Goal: Task Accomplishment & Management: Use online tool/utility

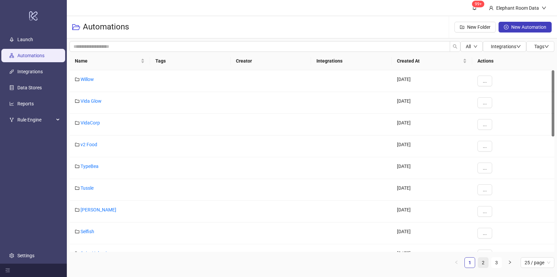
click at [487, 260] on link "2" at bounding box center [483, 262] width 10 height 10
click at [473, 264] on link "1" at bounding box center [470, 262] width 10 height 10
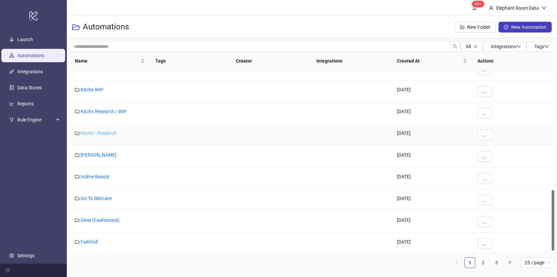
scroll to position [358, 0]
click at [88, 155] on link "Kirstin Ash" at bounding box center [99, 155] width 36 height 5
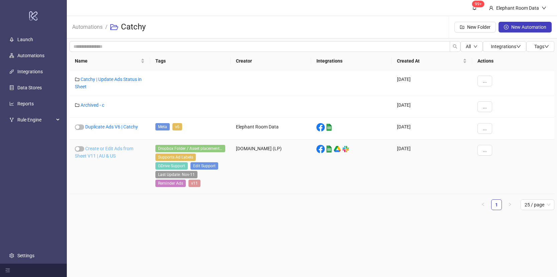
click at [120, 148] on link "Create or Edit Ads from Sheet V11 | AU & US" at bounding box center [104, 152] width 58 height 13
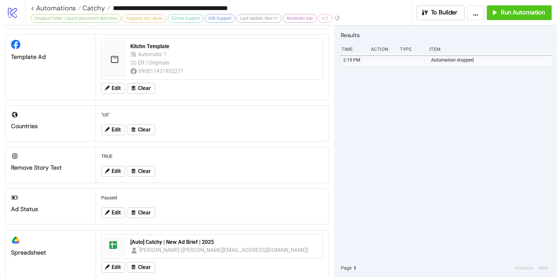
scroll to position [43, 0]
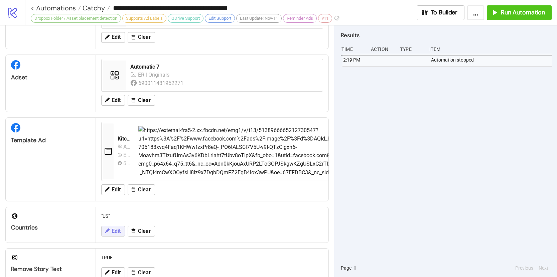
click at [110, 227] on button "Edit" at bounding box center [113, 231] width 24 height 11
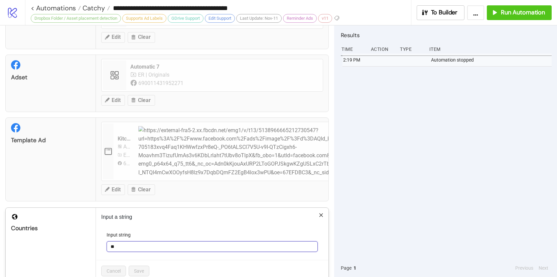
drag, startPoint x: 123, startPoint y: 244, endPoint x: 97, endPoint y: 231, distance: 28.9
click at [97, 236] on div "Input a string Input string ** Cancel Save" at bounding box center [212, 245] width 233 height 74
type input "**"
click at [141, 272] on span "Save" at bounding box center [139, 270] width 10 height 5
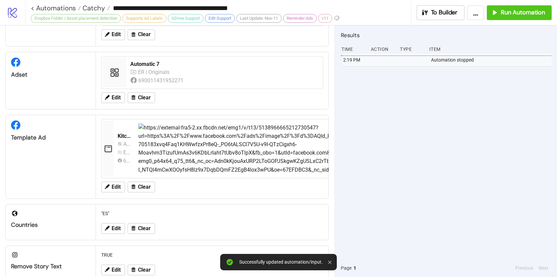
scroll to position [51, 0]
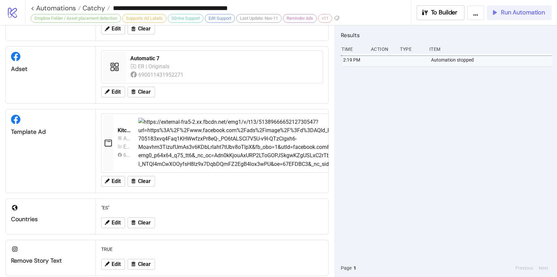
click at [505, 16] on span "Run Automation" at bounding box center [523, 13] width 44 height 8
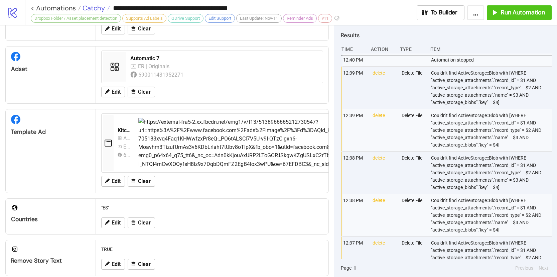
click at [88, 7] on span "Catchy" at bounding box center [93, 8] width 24 height 9
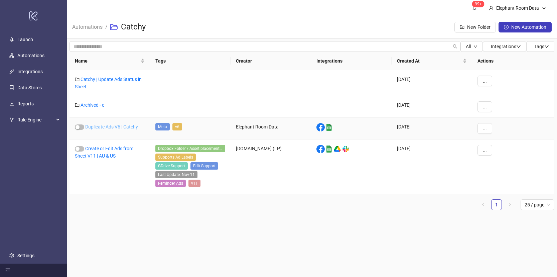
click at [118, 129] on link "Duplicate Ads V6 | Catchy" at bounding box center [111, 126] width 53 height 5
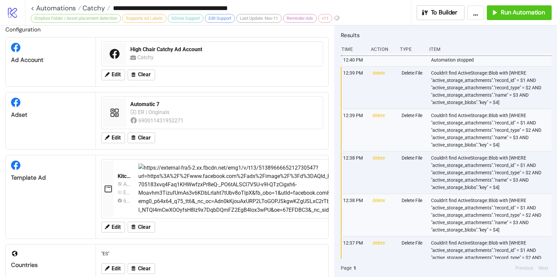
type input "**********"
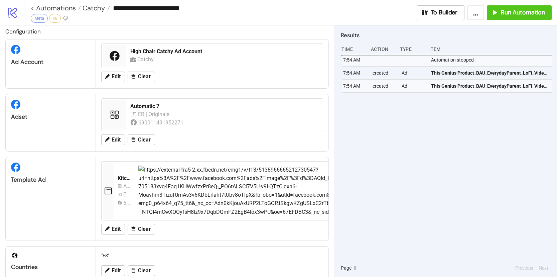
scroll to position [43, 0]
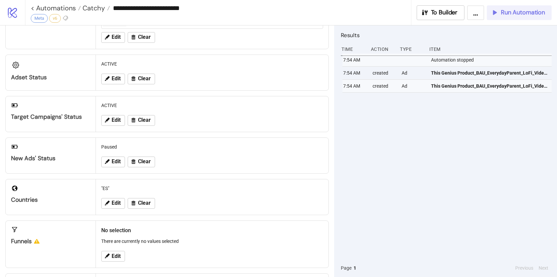
drag, startPoint x: 525, startPoint y: 16, endPoint x: 531, endPoint y: 0, distance: 16.9
click at [525, 15] on span "Run Automation" at bounding box center [523, 13] width 44 height 8
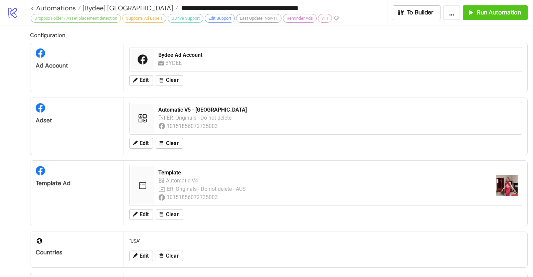
scroll to position [423, 0]
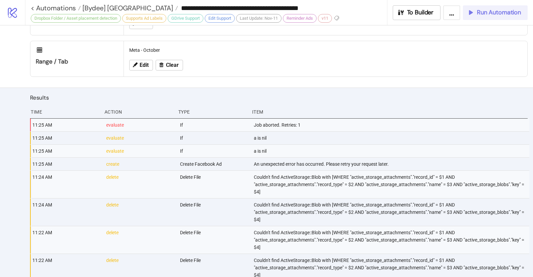
click at [477, 17] on button "Run Automation" at bounding box center [495, 12] width 65 height 15
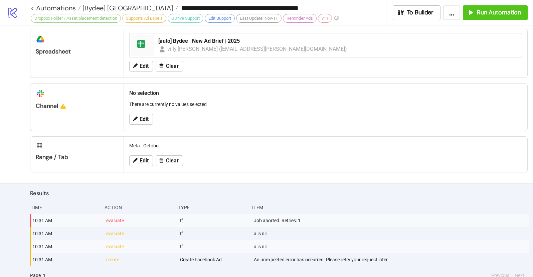
scroll to position [336, 0]
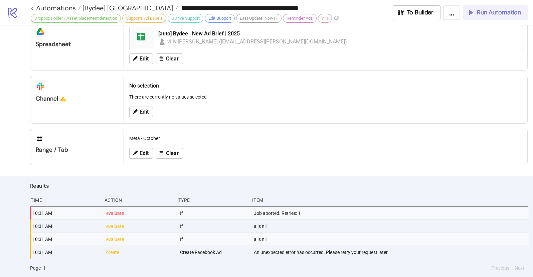
click at [480, 18] on button "Run Automation" at bounding box center [495, 12] width 65 height 15
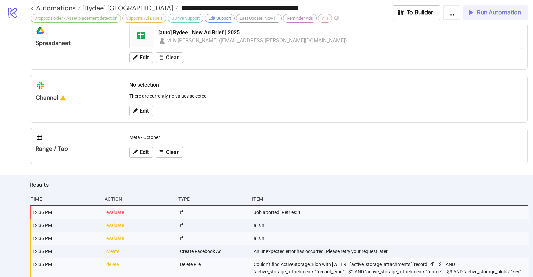
click at [475, 14] on div "Run Automation" at bounding box center [494, 13] width 54 height 8
click at [495, 16] on span "Run Automation" at bounding box center [499, 13] width 44 height 8
drag, startPoint x: 478, startPoint y: 10, endPoint x: 448, endPoint y: 3, distance: 31.0
click at [478, 10] on span "Run Automation" at bounding box center [499, 13] width 44 height 8
click at [492, 13] on span "Run Automation" at bounding box center [499, 13] width 44 height 8
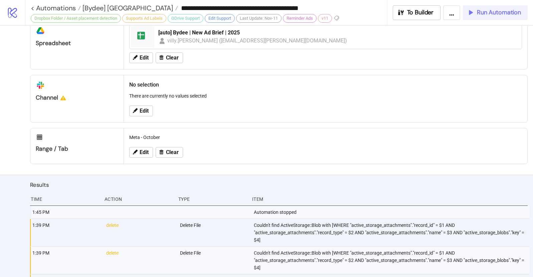
click at [490, 14] on span "Run Automation" at bounding box center [499, 13] width 44 height 8
click at [481, 15] on span "Run Automation" at bounding box center [499, 13] width 44 height 8
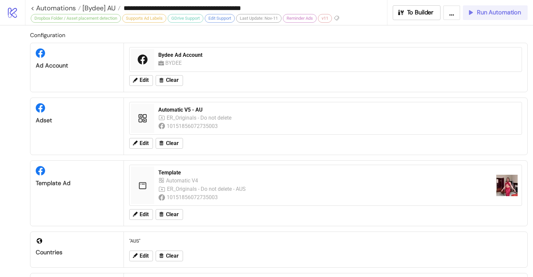
click at [485, 16] on button "Run Automation" at bounding box center [495, 12] width 65 height 15
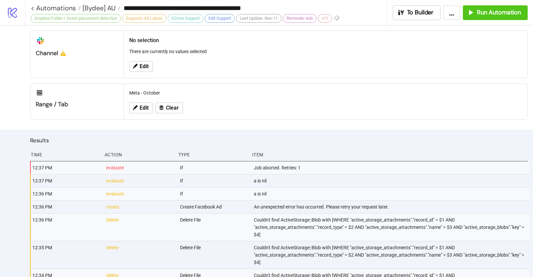
scroll to position [382, 0]
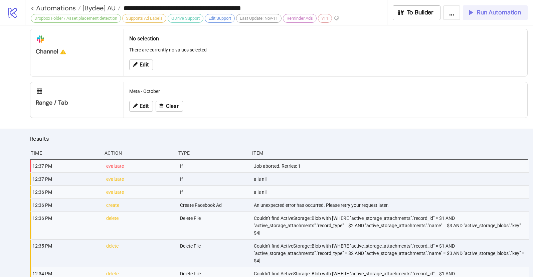
click at [479, 9] on span "Run Automation" at bounding box center [499, 13] width 44 height 8
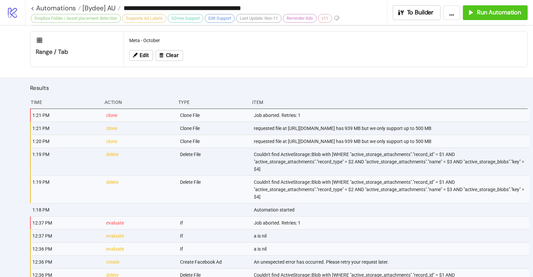
scroll to position [440, 0]
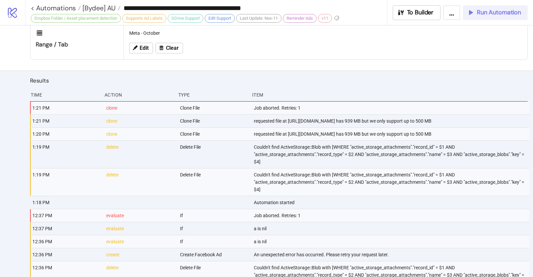
click at [479, 16] on span "Run Automation" at bounding box center [499, 13] width 44 height 8
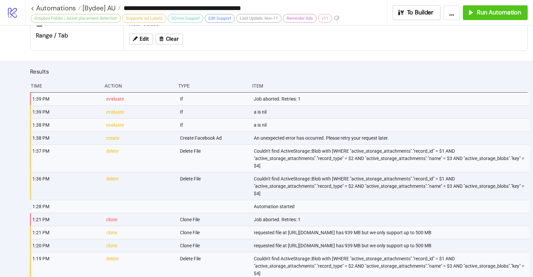
scroll to position [449, 0]
click at [483, 16] on button "Run Automation" at bounding box center [495, 12] width 65 height 15
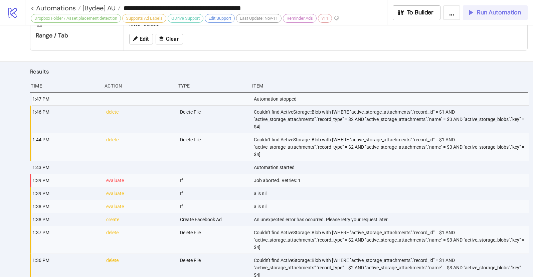
click at [475, 10] on div "Run Automation" at bounding box center [494, 13] width 54 height 8
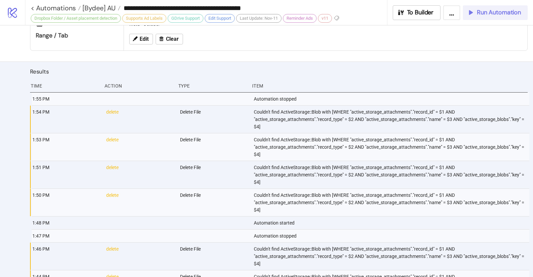
click at [493, 12] on span "Run Automation" at bounding box center [499, 13] width 44 height 8
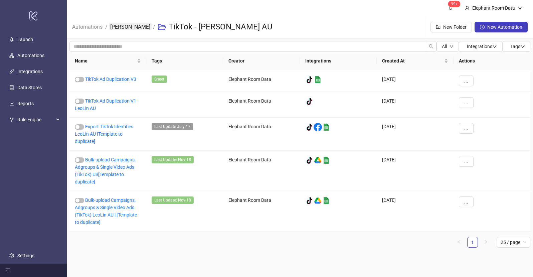
click at [125, 28] on link "Leo Lin" at bounding box center [130, 26] width 43 height 7
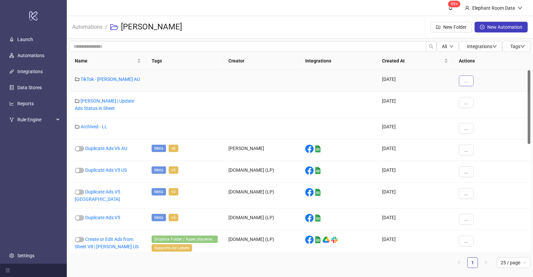
click at [461, 79] on button "..." at bounding box center [466, 81] width 15 height 11
click at [480, 117] on span "Duplicate" at bounding box center [481, 115] width 19 height 7
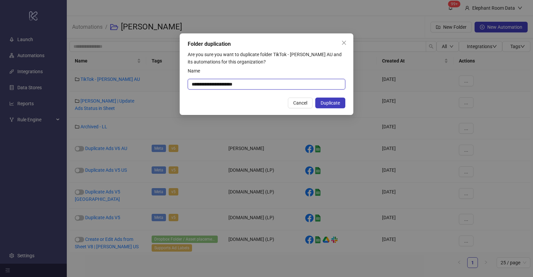
click at [265, 87] on input "**********" at bounding box center [267, 84] width 158 height 11
drag, startPoint x: 210, startPoint y: 85, endPoint x: 244, endPoint y: 84, distance: 34.4
click at [244, 84] on input "**********" at bounding box center [267, 84] width 158 height 11
type input "**********"
click at [326, 103] on span "Duplicate" at bounding box center [330, 102] width 19 height 5
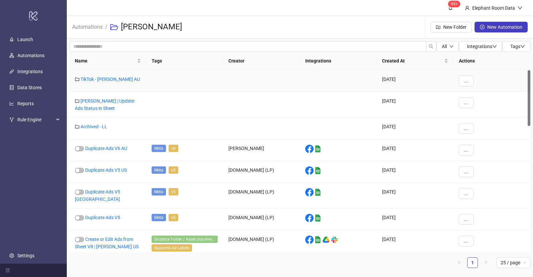
drag, startPoint x: 529, startPoint y: 228, endPoint x: 501, endPoint y: 89, distance: 142.1
click at [501, 89] on div "TikTok - Leo Lin AU 2024-12-16 ... Leo Lin | Update Ads Status in Sheet 2025-01…" at bounding box center [300, 161] width 461 height 182
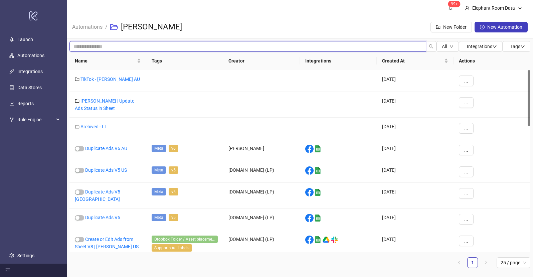
click at [78, 46] on input "search" at bounding box center [248, 46] width 357 height 11
type input "*******"
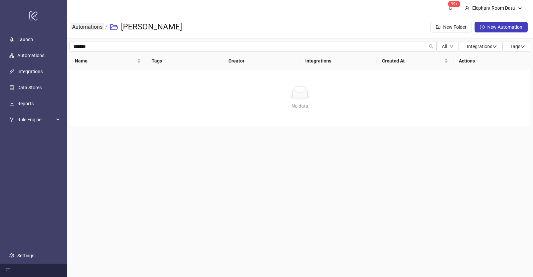
click at [78, 29] on link "Automations" at bounding box center [87, 26] width 33 height 7
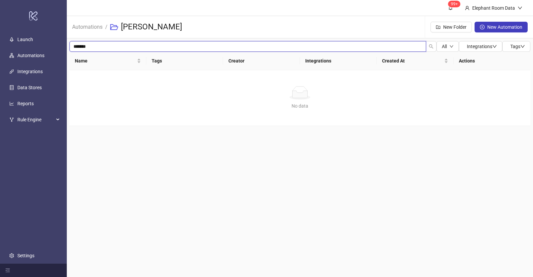
click at [104, 46] on input "*******" at bounding box center [248, 46] width 357 height 11
drag, startPoint x: 104, startPoint y: 46, endPoint x: 51, endPoint y: 44, distance: 52.8
click at [53, 46] on div "logo/logo-mobile Launch Automations Integrations Data Stores Reports Rule Engin…" at bounding box center [266, 138] width 533 height 277
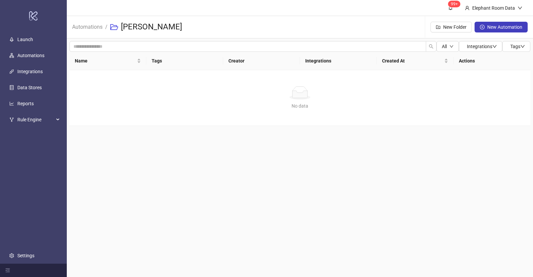
click at [54, 177] on ul "Launch Automations Integrations Data Stores Reports Rule Engine Settings" at bounding box center [33, 147] width 67 height 232
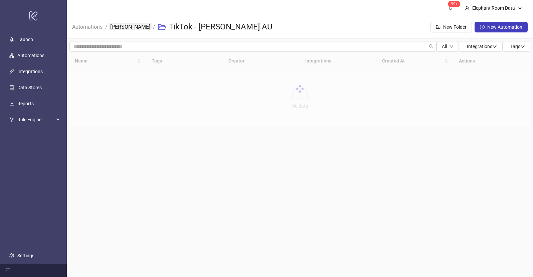
click at [119, 29] on link "Leo Lin" at bounding box center [130, 26] width 43 height 7
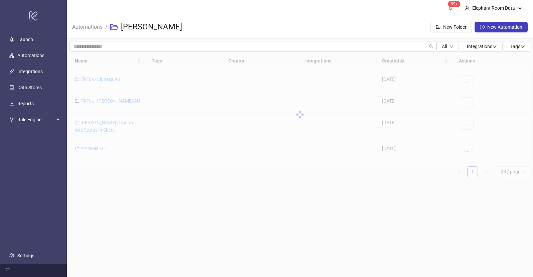
click at [216, 86] on div at bounding box center [300, 114] width 461 height 125
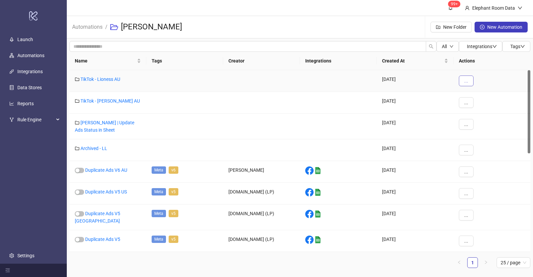
click at [466, 84] on button "..." at bounding box center [466, 81] width 15 height 11
click at [481, 108] on span "Move" at bounding box center [481, 104] width 19 height 7
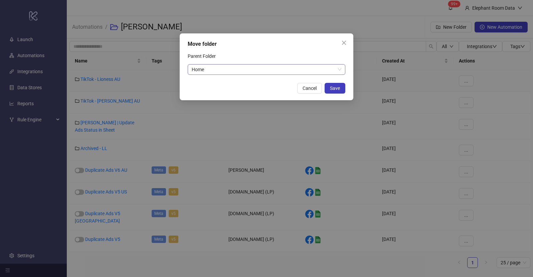
click at [231, 68] on span "Home" at bounding box center [267, 70] width 150 height 10
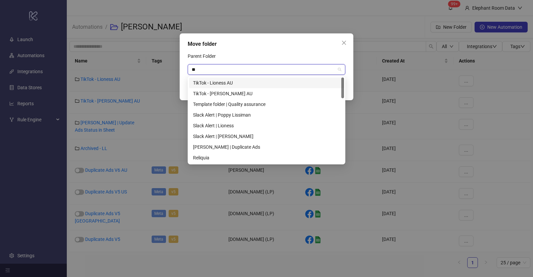
type input "***"
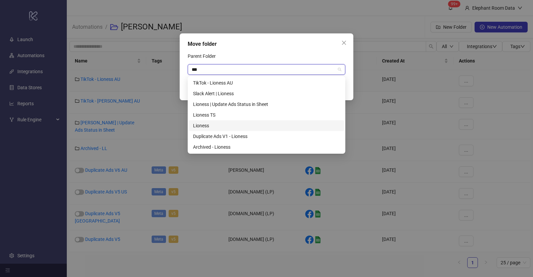
click at [217, 123] on div "Lioness" at bounding box center [266, 125] width 147 height 7
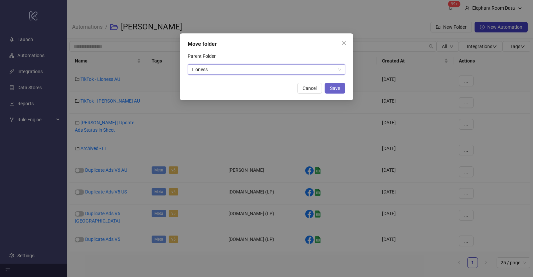
click at [337, 86] on span "Save" at bounding box center [335, 88] width 10 height 5
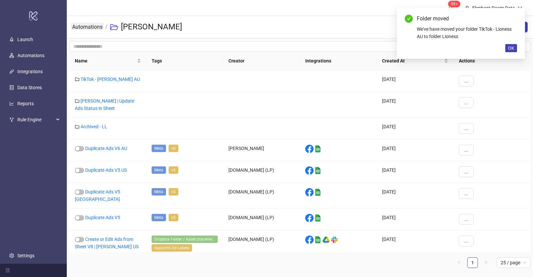
click at [87, 29] on link "Automations" at bounding box center [87, 26] width 33 height 7
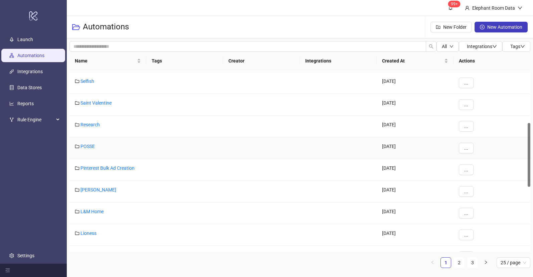
scroll to position [194, 0]
click at [90, 192] on link "Lioness" at bounding box center [89, 189] width 16 height 5
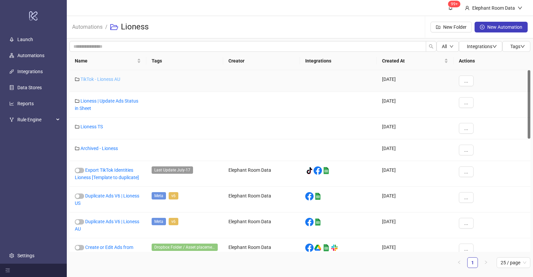
click at [102, 80] on link "TikTok - Lioness AU" at bounding box center [101, 79] width 40 height 5
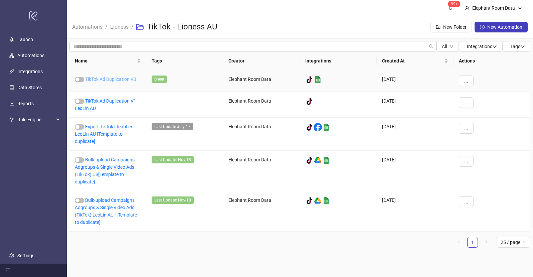
click at [130, 80] on link "TikTok Ad Duplication V3" at bounding box center [110, 79] width 51 height 5
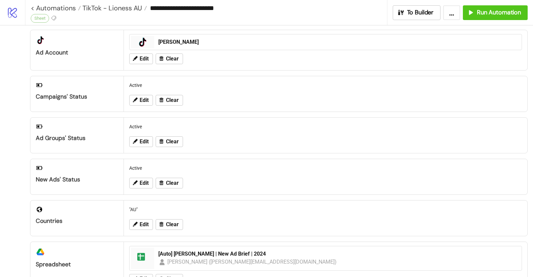
scroll to position [72, 0]
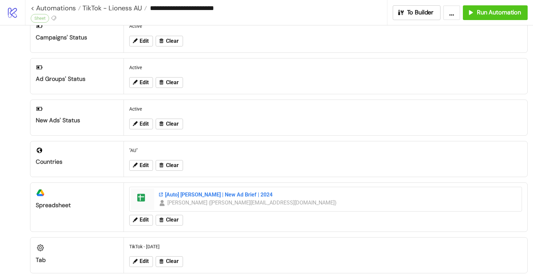
click at [194, 194] on div "[Auto] Leo Lin | New Ad Brief | 2024" at bounding box center [338, 194] width 360 height 7
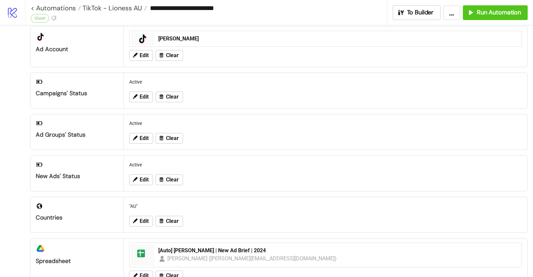
scroll to position [0, 0]
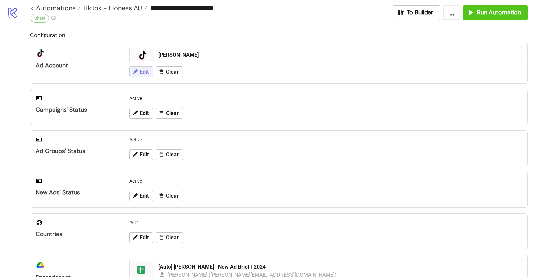
click at [146, 73] on span "Edit" at bounding box center [144, 72] width 9 height 6
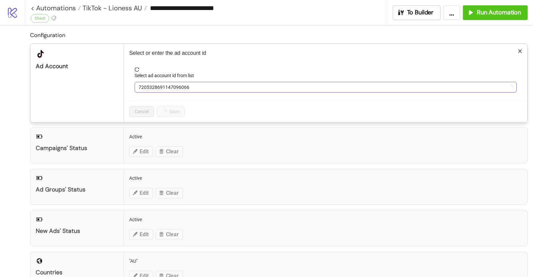
click at [153, 86] on span "7205328691147096066" at bounding box center [326, 87] width 374 height 10
click at [148, 88] on span "LEO LIN" at bounding box center [326, 87] width 374 height 10
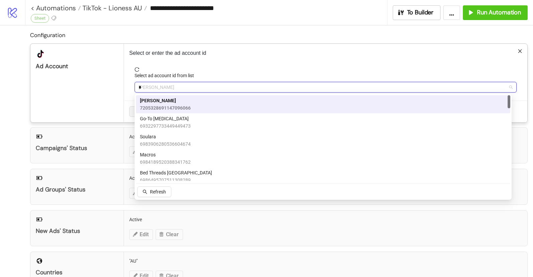
type input "**"
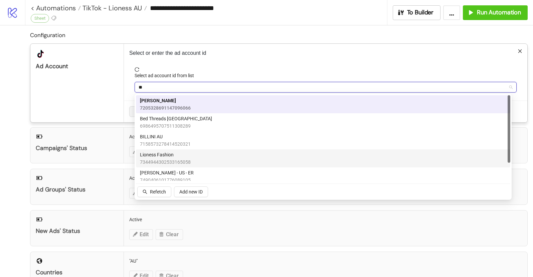
scroll to position [3, 0]
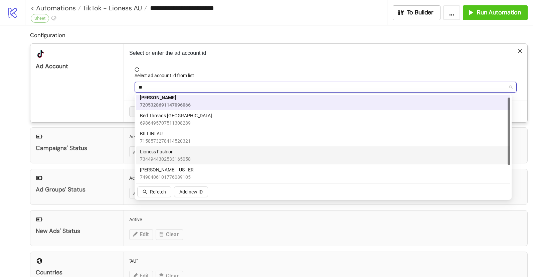
click at [190, 157] on div "Lioness Fashion 7344944302533165058" at bounding box center [323, 155] width 367 height 15
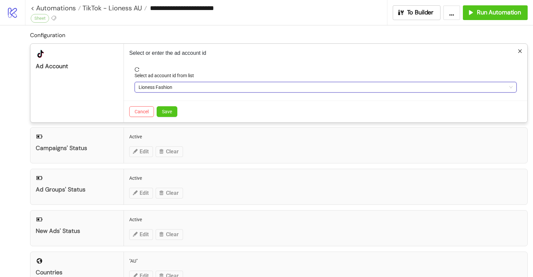
click at [111, 99] on div "platform/tik_tok Ad Account" at bounding box center [77, 83] width 94 height 79
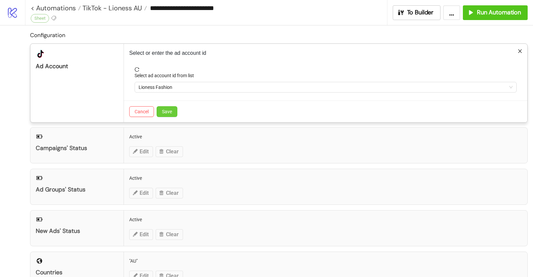
click at [171, 112] on span "Save" at bounding box center [167, 111] width 10 height 5
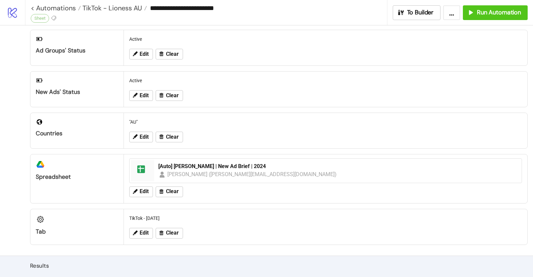
scroll to position [45, 0]
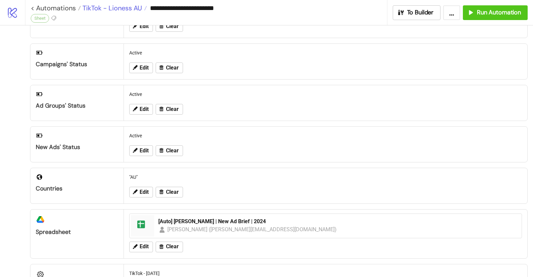
click at [118, 6] on span "TikTok - Lioness AU" at bounding box center [111, 8] width 61 height 9
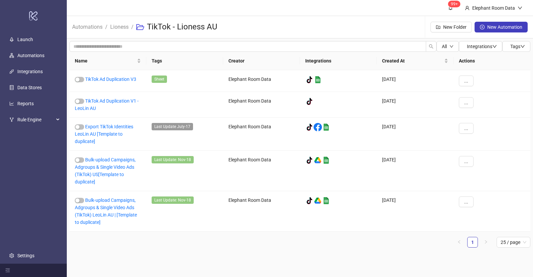
click at [202, 254] on div "All Integrations Tags Name Tags Creator Integrations Created At Actions TikTok …" at bounding box center [300, 146] width 467 height 217
click at [129, 127] on link "Export TikTok Identities LeoLin AU [Template to duplicate]" at bounding box center [104, 134] width 58 height 20
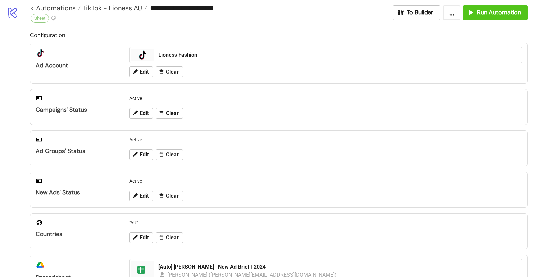
type input "**********"
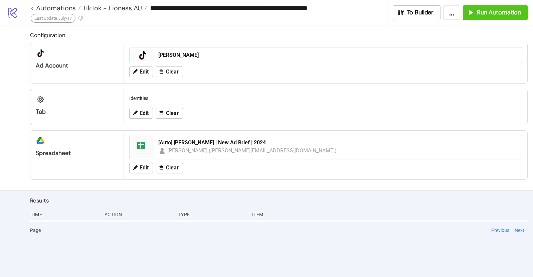
click at [202, 240] on div "Results Time Action Type Item Page Previous Next" at bounding box center [266, 234] width 533 height 87
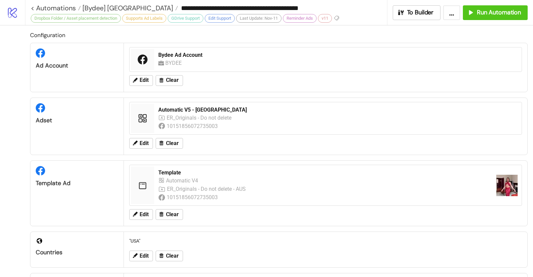
scroll to position [423, 0]
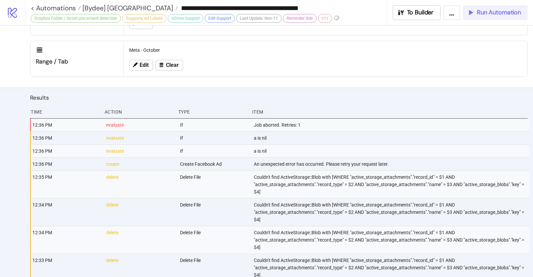
click at [501, 15] on span "Run Automation" at bounding box center [499, 13] width 44 height 8
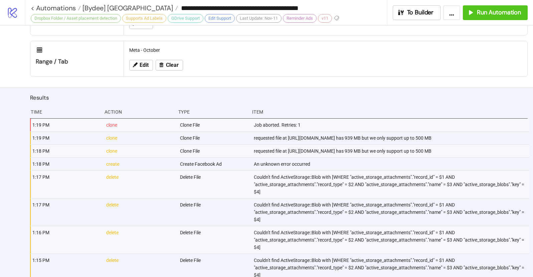
click at [351, 144] on div "requested file at [URL][DOMAIN_NAME] has 939 MB but we only support up to 500 MB" at bounding box center [391, 138] width 276 height 13
click at [494, 14] on span "Run Automation" at bounding box center [499, 13] width 44 height 8
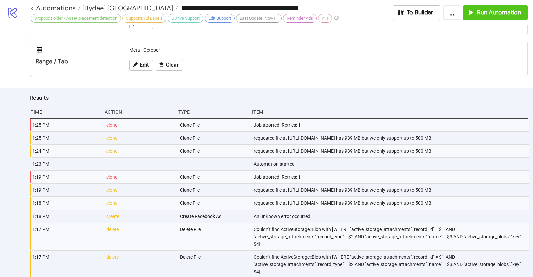
click at [313, 144] on div "requested file at [URL][DOMAIN_NAME] has 939 MB but we only support up to 500 MB" at bounding box center [391, 138] width 276 height 13
drag, startPoint x: 250, startPoint y: 145, endPoint x: 333, endPoint y: 154, distance: 83.4
click at [333, 145] on div "1:25 PM clone Clone File requested file at [URL][DOMAIN_NAME] has 939 MB but we…" at bounding box center [281, 138] width 498 height 13
copy div "[URL][DOMAIN_NAME]"
click at [494, 15] on span "Run Automation" at bounding box center [499, 13] width 44 height 8
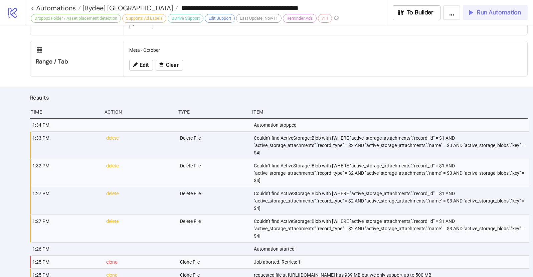
click at [497, 15] on span "Run Automation" at bounding box center [499, 13] width 44 height 8
click at [484, 16] on button "Run Automation" at bounding box center [495, 12] width 65 height 15
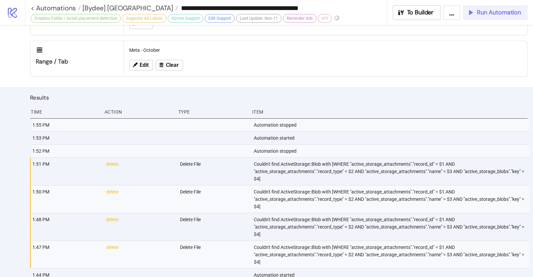
click at [478, 15] on span "Run Automation" at bounding box center [499, 13] width 44 height 8
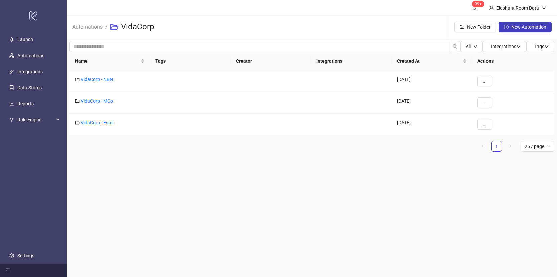
click at [248, 190] on main "99+ Elephant Room Data Automations / VidaCorp New Folder New Automation All Int…" at bounding box center [312, 138] width 490 height 277
click at [102, 79] on link "VidaCorp - NBN" at bounding box center [97, 79] width 32 height 5
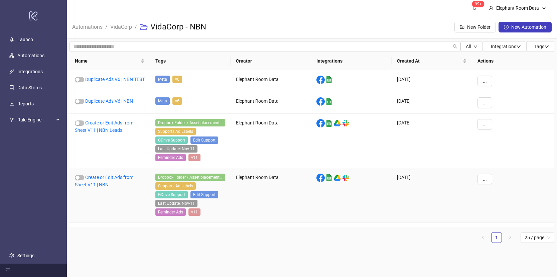
click at [115, 185] on div "Create or Edit Ads from Sheet V11 | NBN" at bounding box center [110, 195] width 81 height 54
click at [115, 184] on link "Create or Edit Ads from Sheet V11 | NBN" at bounding box center [104, 180] width 58 height 13
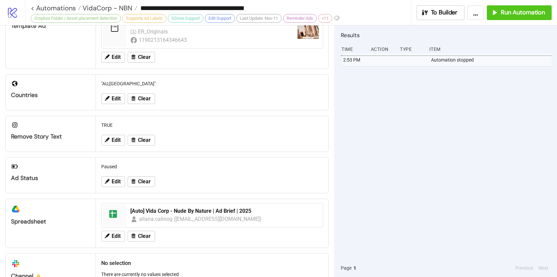
scroll to position [210, 0]
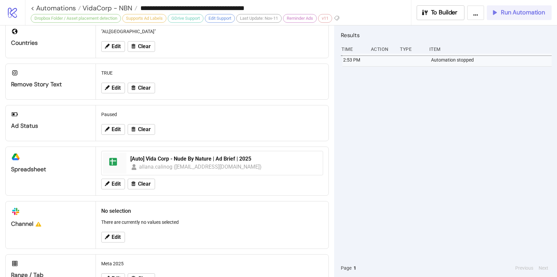
click at [516, 15] on span "Run Automation" at bounding box center [523, 13] width 44 height 8
click at [528, 16] on button "Run Automation" at bounding box center [519, 12] width 65 height 15
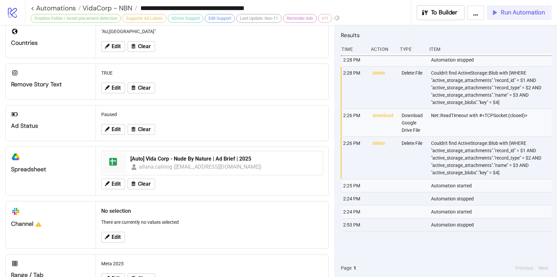
click at [513, 13] on span "Run Automation" at bounding box center [523, 13] width 44 height 8
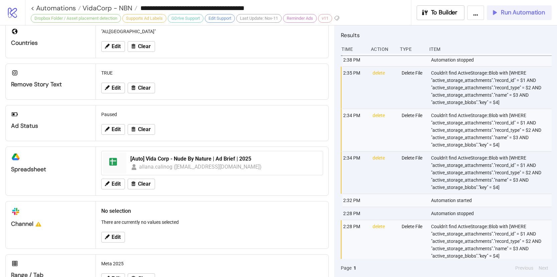
click at [505, 15] on span "Run Automation" at bounding box center [523, 13] width 44 height 8
click at [499, 9] on div "Run Automation" at bounding box center [518, 13] width 54 height 8
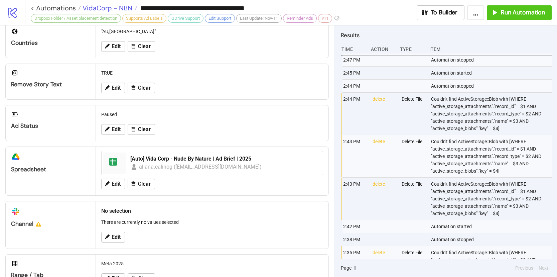
click at [92, 9] on span "VidaCorp - NBN" at bounding box center [106, 8] width 51 height 9
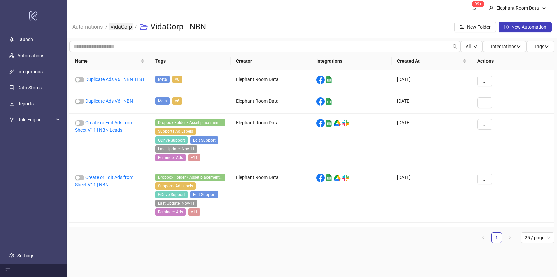
click at [115, 28] on link "VidaCorp" at bounding box center [121, 26] width 24 height 7
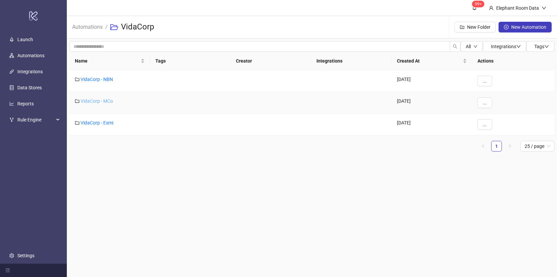
click at [100, 103] on link "VidaCorp - MCo" at bounding box center [97, 100] width 32 height 5
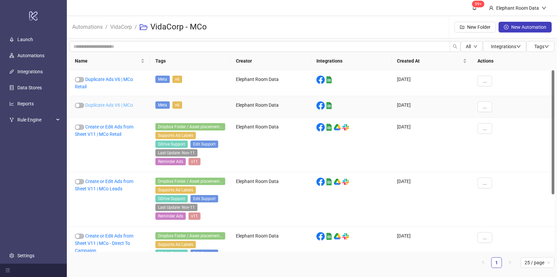
click at [103, 106] on link "Duplicate Ads V6 | MCo" at bounding box center [109, 104] width 48 height 5
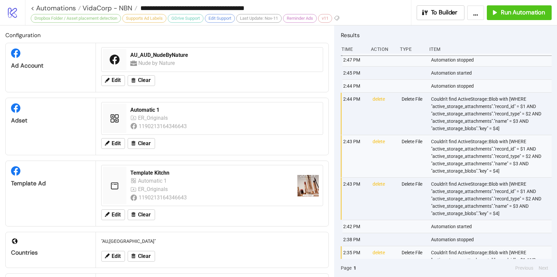
type input "**********"
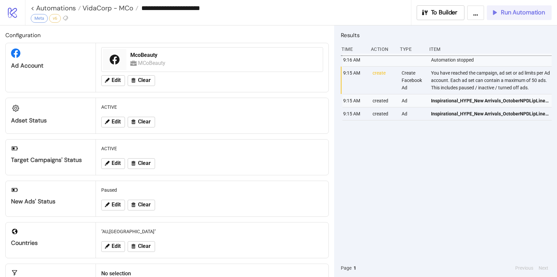
click at [514, 15] on span "Run Automation" at bounding box center [523, 13] width 44 height 8
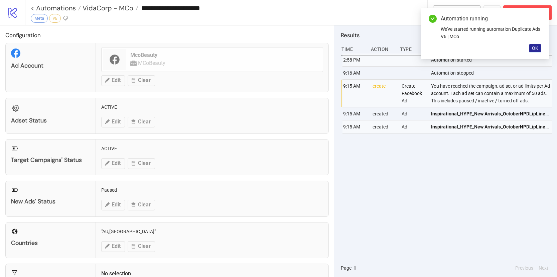
click at [537, 48] on span "OK" at bounding box center [535, 47] width 6 height 5
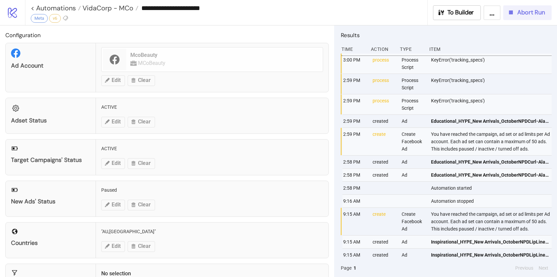
click at [521, 14] on span "Abort Run" at bounding box center [531, 13] width 28 height 8
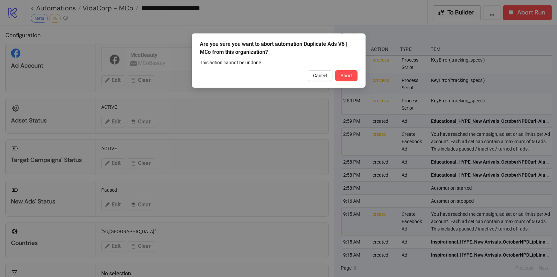
click at [354, 74] on button "Abort" at bounding box center [346, 75] width 22 height 11
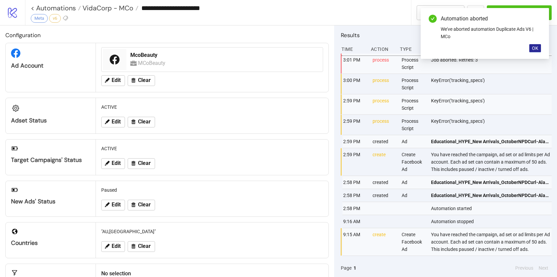
click at [531, 51] on button "OK" at bounding box center [535, 48] width 12 height 8
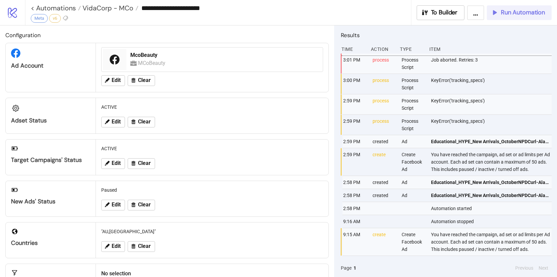
click at [507, 17] on button "Run Automation" at bounding box center [519, 12] width 65 height 15
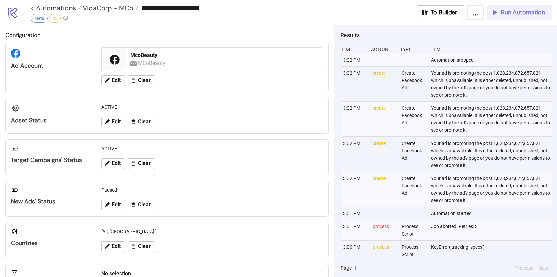
click at [517, 14] on span "Run Automation" at bounding box center [523, 13] width 44 height 8
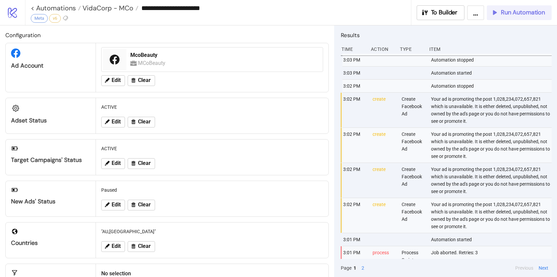
click at [517, 17] on button "Run Automation" at bounding box center [519, 12] width 65 height 15
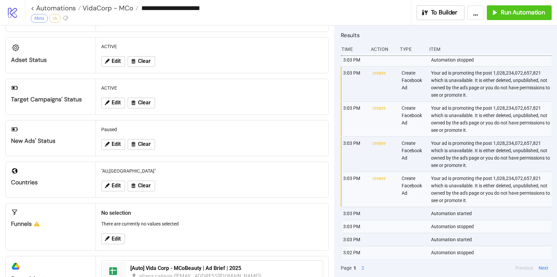
scroll to position [108, 0]
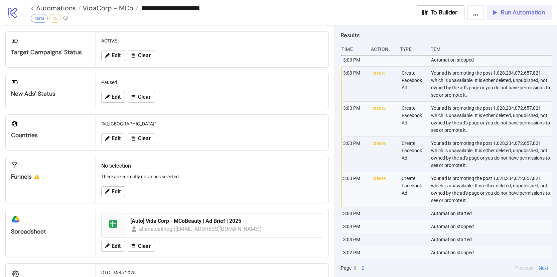
click at [494, 12] on icon "button" at bounding box center [494, 12] width 6 height 6
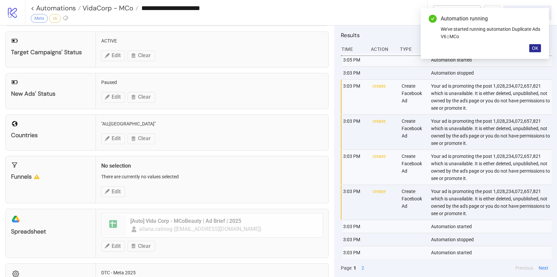
click at [536, 50] on span "OK" at bounding box center [535, 47] width 6 height 5
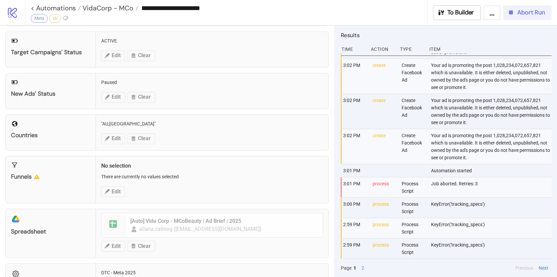
scroll to position [274, 0]
click at [544, 270] on button "Next" at bounding box center [544, 267] width 14 height 7
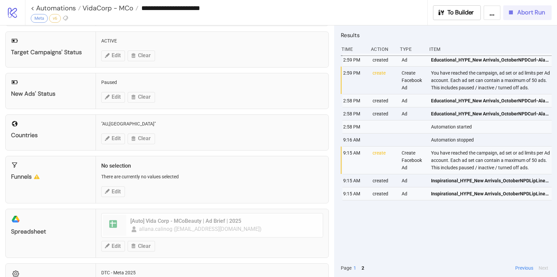
scroll to position [0, 0]
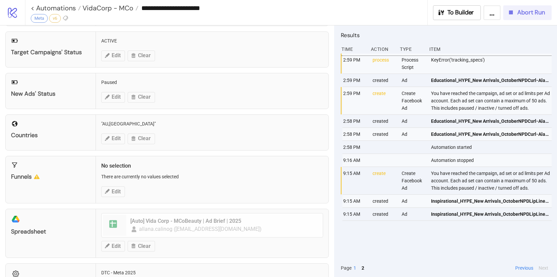
click at [526, 267] on button "Previous" at bounding box center [524, 267] width 22 height 7
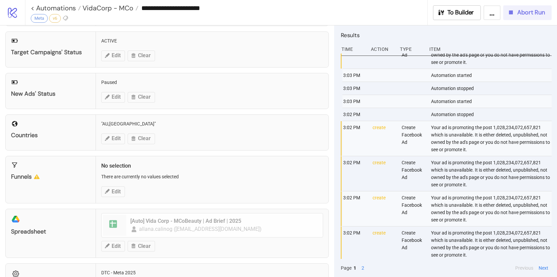
scroll to position [274, 0]
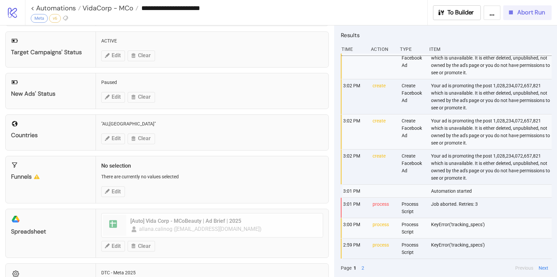
click at [549, 267] on button "Next" at bounding box center [544, 267] width 14 height 7
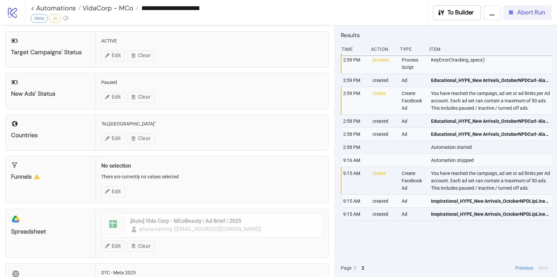
click at [526, 268] on button "Previous" at bounding box center [524, 267] width 22 height 7
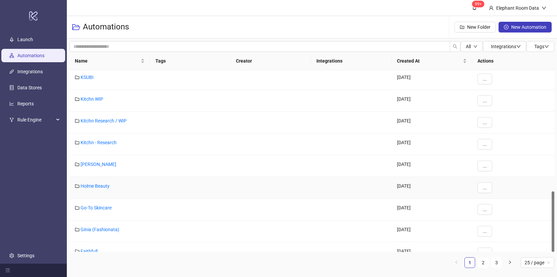
scroll to position [362, 0]
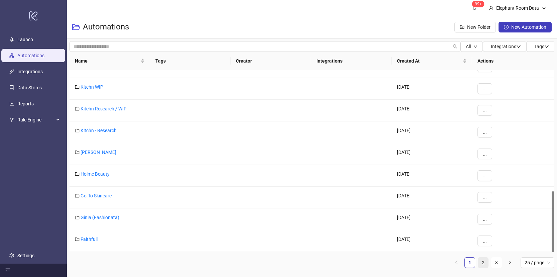
click at [486, 264] on link "2" at bounding box center [483, 262] width 10 height 10
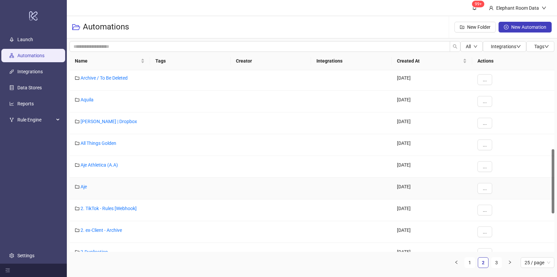
scroll to position [330, 0]
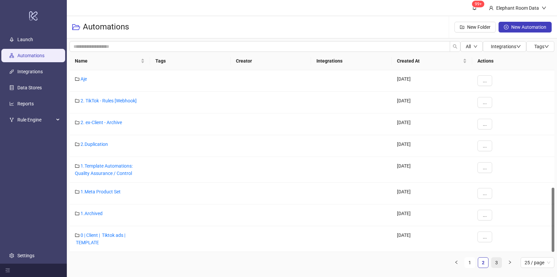
click at [492, 263] on link "3" at bounding box center [497, 262] width 10 height 10
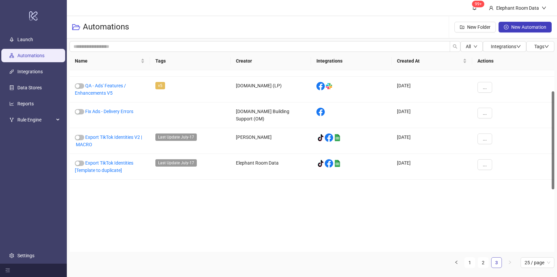
scroll to position [39, 0]
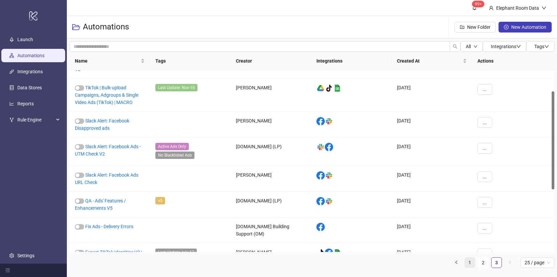
click at [469, 261] on link "1" at bounding box center [470, 262] width 10 height 10
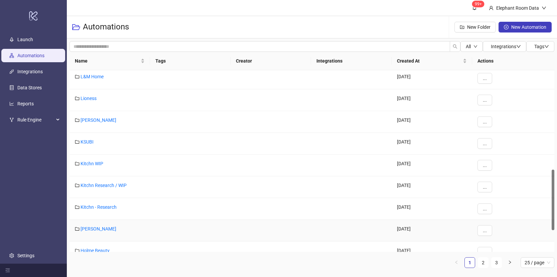
scroll to position [296, 0]
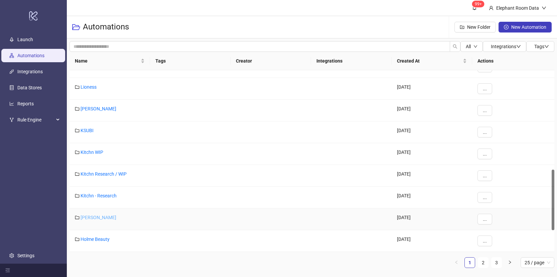
click at [94, 216] on link "Kirstin Ash" at bounding box center [99, 217] width 36 height 5
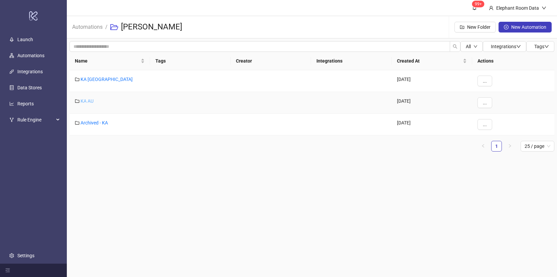
click at [87, 101] on link "KA AU" at bounding box center [87, 100] width 13 height 5
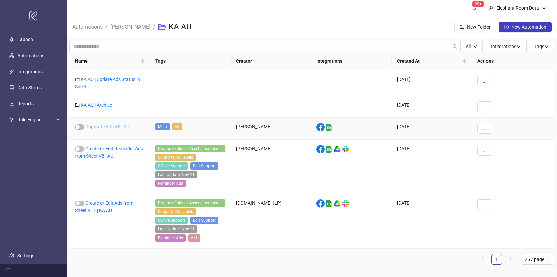
click at [113, 127] on link "Duplicate Ads V5 | AU" at bounding box center [107, 126] width 44 height 5
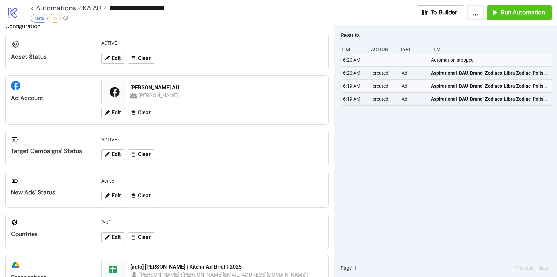
scroll to position [17, 0]
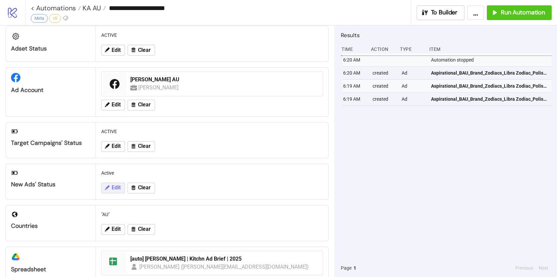
click at [110, 183] on button "Edit" at bounding box center [113, 188] width 24 height 11
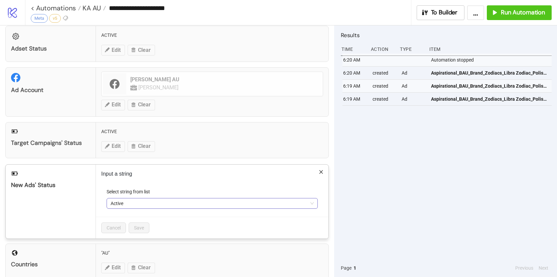
click at [123, 203] on span "Active" at bounding box center [212, 203] width 203 height 10
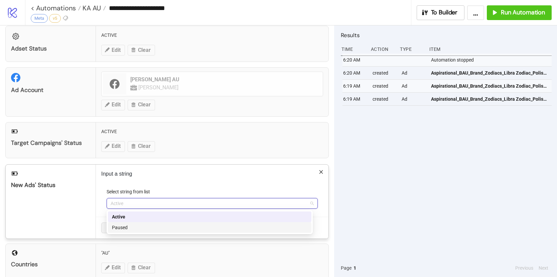
click at [128, 228] on div "Paused" at bounding box center [210, 227] width 196 height 7
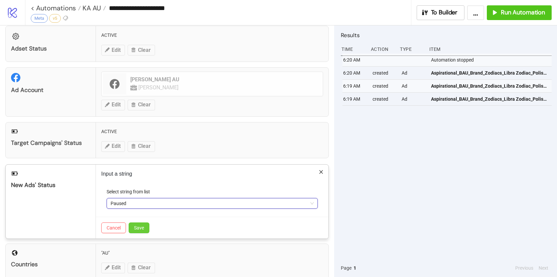
drag, startPoint x: 141, startPoint y: 231, endPoint x: 181, endPoint y: 230, distance: 39.5
click at [141, 231] on button "Save" at bounding box center [139, 227] width 21 height 11
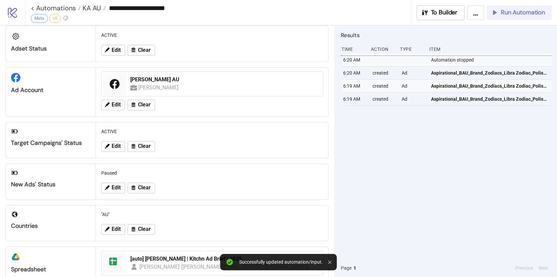
click at [505, 16] on span "Run Automation" at bounding box center [523, 13] width 44 height 8
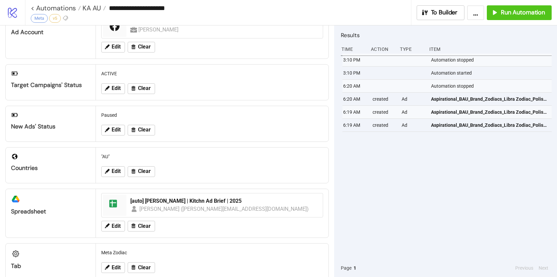
scroll to position [88, 0]
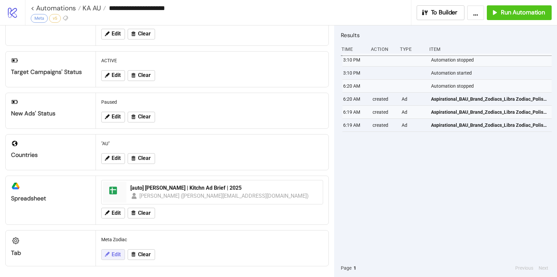
click at [124, 253] on button "Edit" at bounding box center [113, 254] width 24 height 11
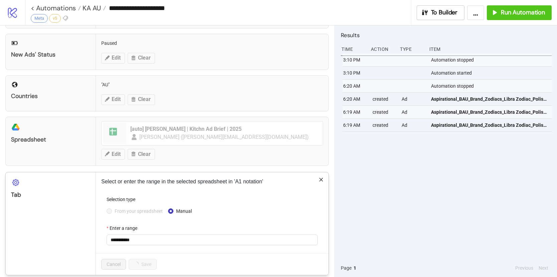
scroll to position [155, 0]
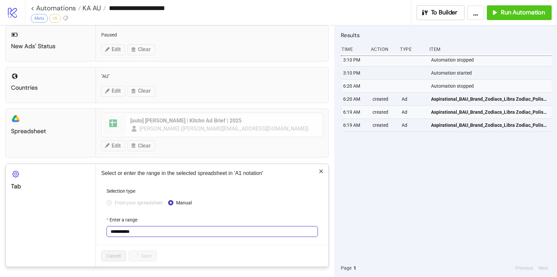
drag, startPoint x: 122, startPoint y: 233, endPoint x: 159, endPoint y: 230, distance: 37.2
click at [159, 230] on input "**********" at bounding box center [212, 231] width 211 height 11
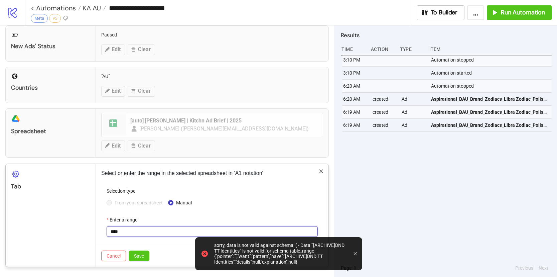
type input "****"
click at [129, 240] on form "Selection type From your spreadsheet Manual Enter a range ****" at bounding box center [212, 215] width 222 height 57
click at [141, 254] on span "Save" at bounding box center [139, 255] width 10 height 5
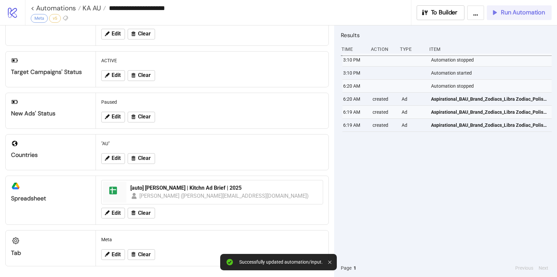
click at [507, 14] on span "Run Automation" at bounding box center [523, 13] width 44 height 8
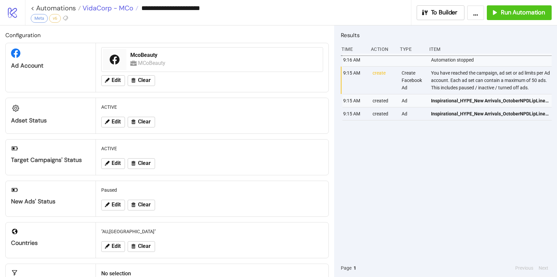
click at [112, 6] on span "VidaCorp - MCo" at bounding box center [107, 8] width 52 height 9
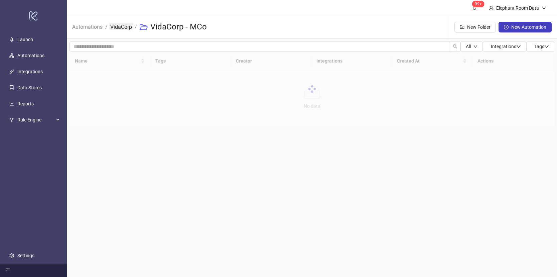
click at [127, 26] on link "VidaCorp" at bounding box center [121, 26] width 24 height 7
click at [97, 76] on div at bounding box center [312, 102] width 485 height 100
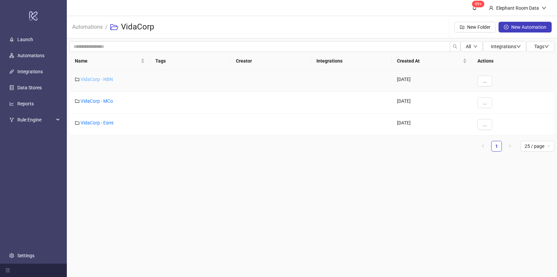
click at [106, 78] on link "VidaCorp - NBN" at bounding box center [97, 79] width 32 height 5
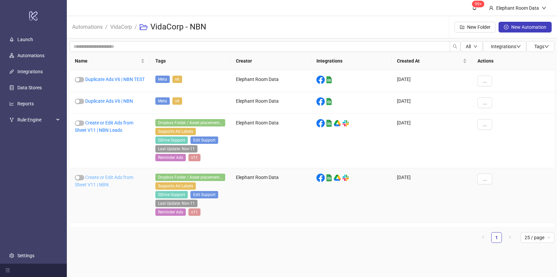
click at [124, 183] on link "Create or Edit Ads from Sheet V11 | NBN" at bounding box center [104, 180] width 58 height 13
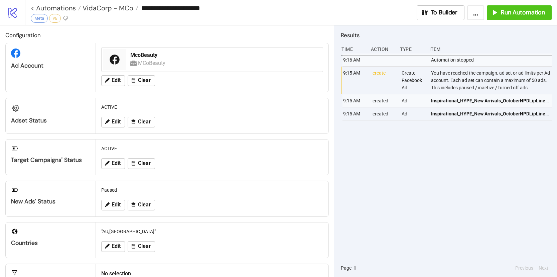
type input "**********"
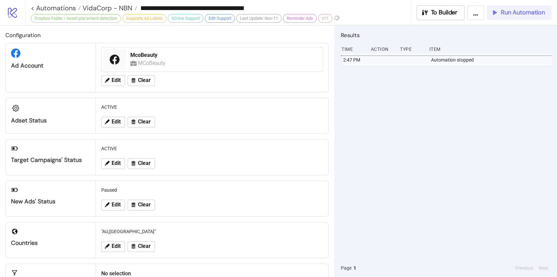
click at [504, 14] on span "Run Automation" at bounding box center [523, 13] width 44 height 8
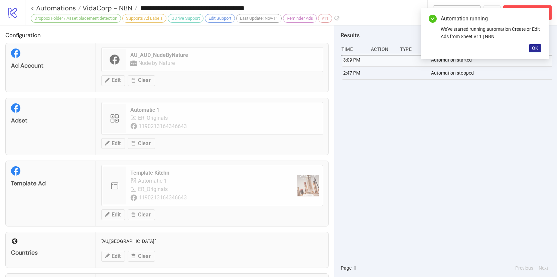
click at [540, 51] on button "OK" at bounding box center [535, 48] width 12 height 8
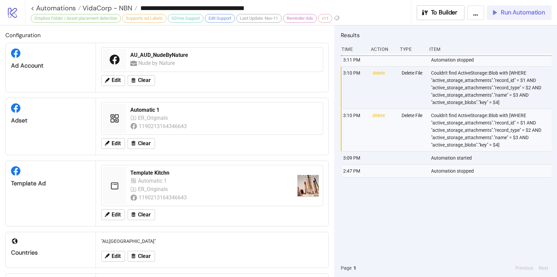
click at [502, 17] on button "Run Automation" at bounding box center [519, 12] width 65 height 15
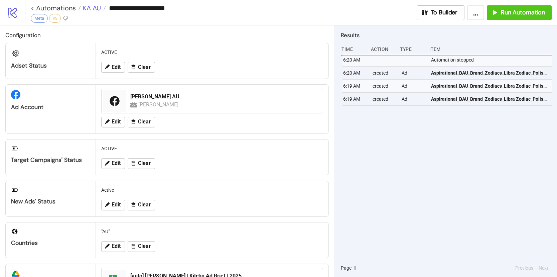
click at [93, 8] on span "KA AU" at bounding box center [91, 8] width 20 height 9
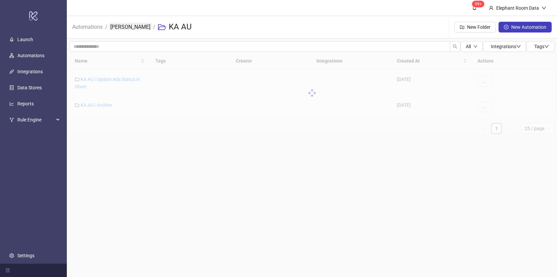
click at [121, 28] on link "[PERSON_NAME]" at bounding box center [130, 26] width 43 height 7
click at [91, 79] on link "KA [GEOGRAPHIC_DATA]" at bounding box center [107, 79] width 52 height 5
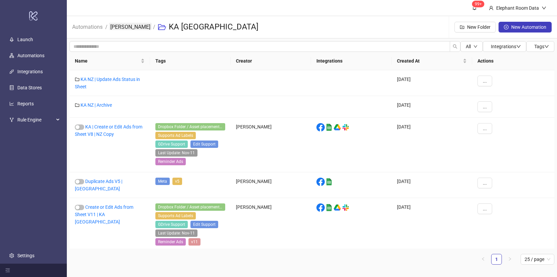
click at [120, 26] on link "[PERSON_NAME]" at bounding box center [130, 26] width 43 height 7
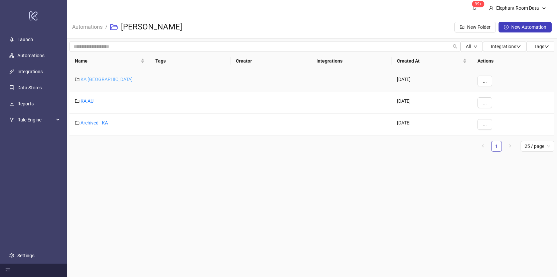
click at [86, 80] on link "KA [GEOGRAPHIC_DATA]" at bounding box center [107, 79] width 52 height 5
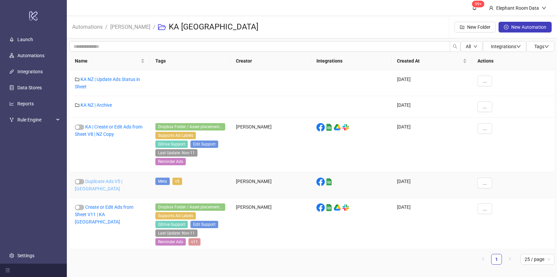
click at [117, 182] on link "Duplicate Ads V5 | [GEOGRAPHIC_DATA]" at bounding box center [98, 184] width 47 height 13
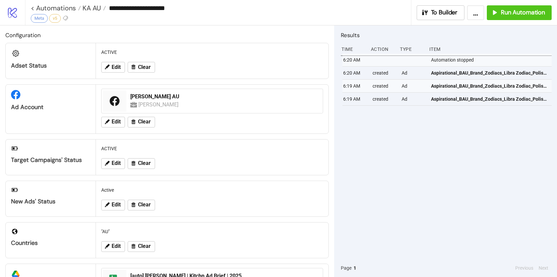
type input "**********"
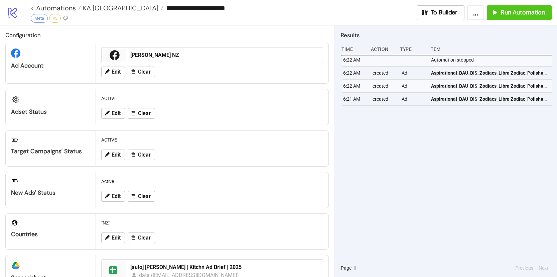
click at [114, 210] on div "Configuration Ad Account [PERSON_NAME] NZ Edit Clear Adset Status ACTIVE Edit C…" at bounding box center [167, 150] width 334 height 251
click at [109, 196] on icon at bounding box center [107, 196] width 6 height 6
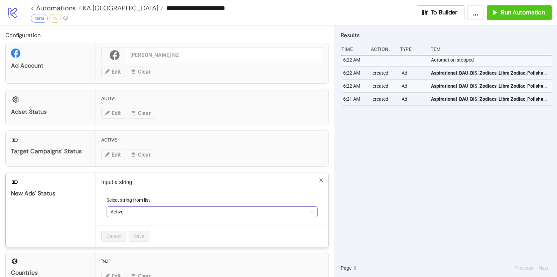
click at [120, 210] on span "Active" at bounding box center [212, 212] width 203 height 10
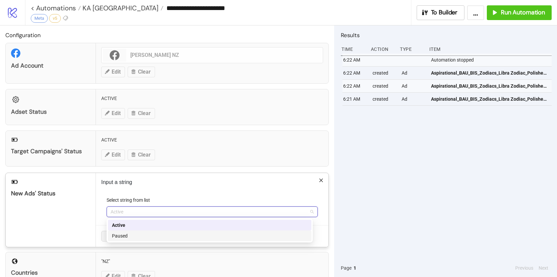
click at [128, 230] on div "Paused" at bounding box center [210, 235] width 204 height 11
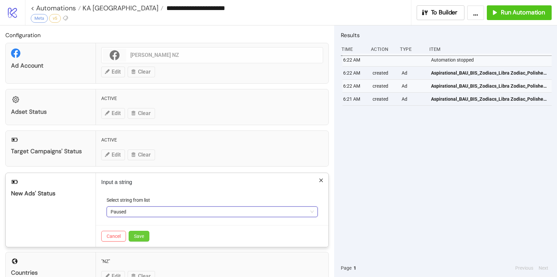
drag, startPoint x: 136, startPoint y: 234, endPoint x: 130, endPoint y: 237, distance: 6.5
click at [136, 234] on span "Save" at bounding box center [139, 235] width 10 height 5
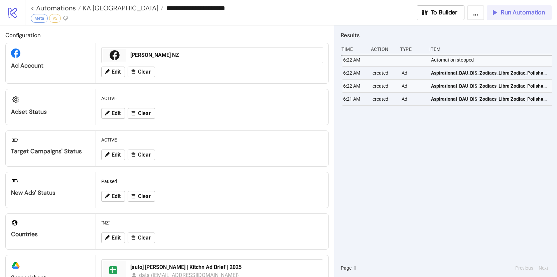
click at [530, 13] on span "Run Automation" at bounding box center [523, 13] width 44 height 8
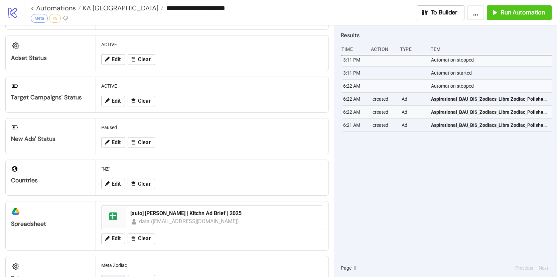
scroll to position [80, 0]
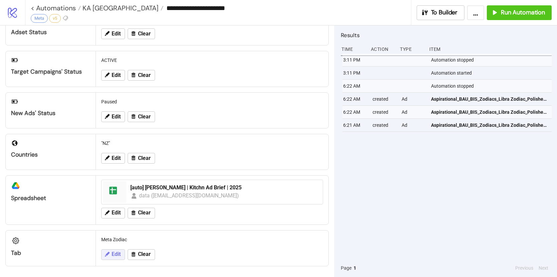
click at [109, 253] on icon at bounding box center [107, 254] width 6 height 6
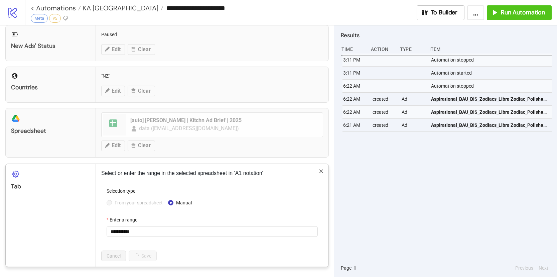
scroll to position [145, 0]
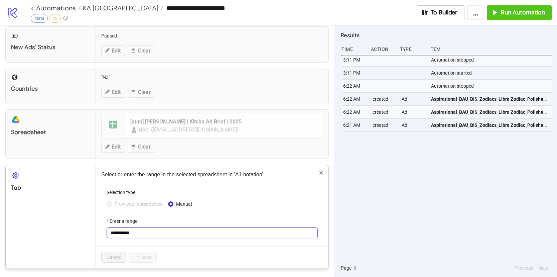
click at [128, 234] on input "**********" at bounding box center [212, 232] width 211 height 11
drag, startPoint x: 121, startPoint y: 234, endPoint x: 146, endPoint y: 234, distance: 24.7
click at [146, 234] on input "**********" at bounding box center [212, 232] width 211 height 11
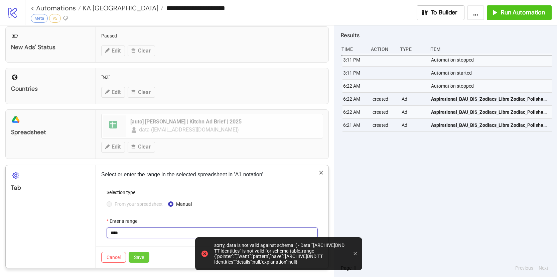
type input "****"
click at [137, 258] on span "Save" at bounding box center [139, 256] width 10 height 5
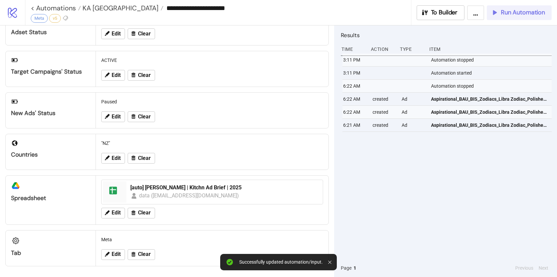
click at [500, 16] on div "Run Automation" at bounding box center [518, 13] width 54 height 8
